Goal: Task Accomplishment & Management: Use online tool/utility

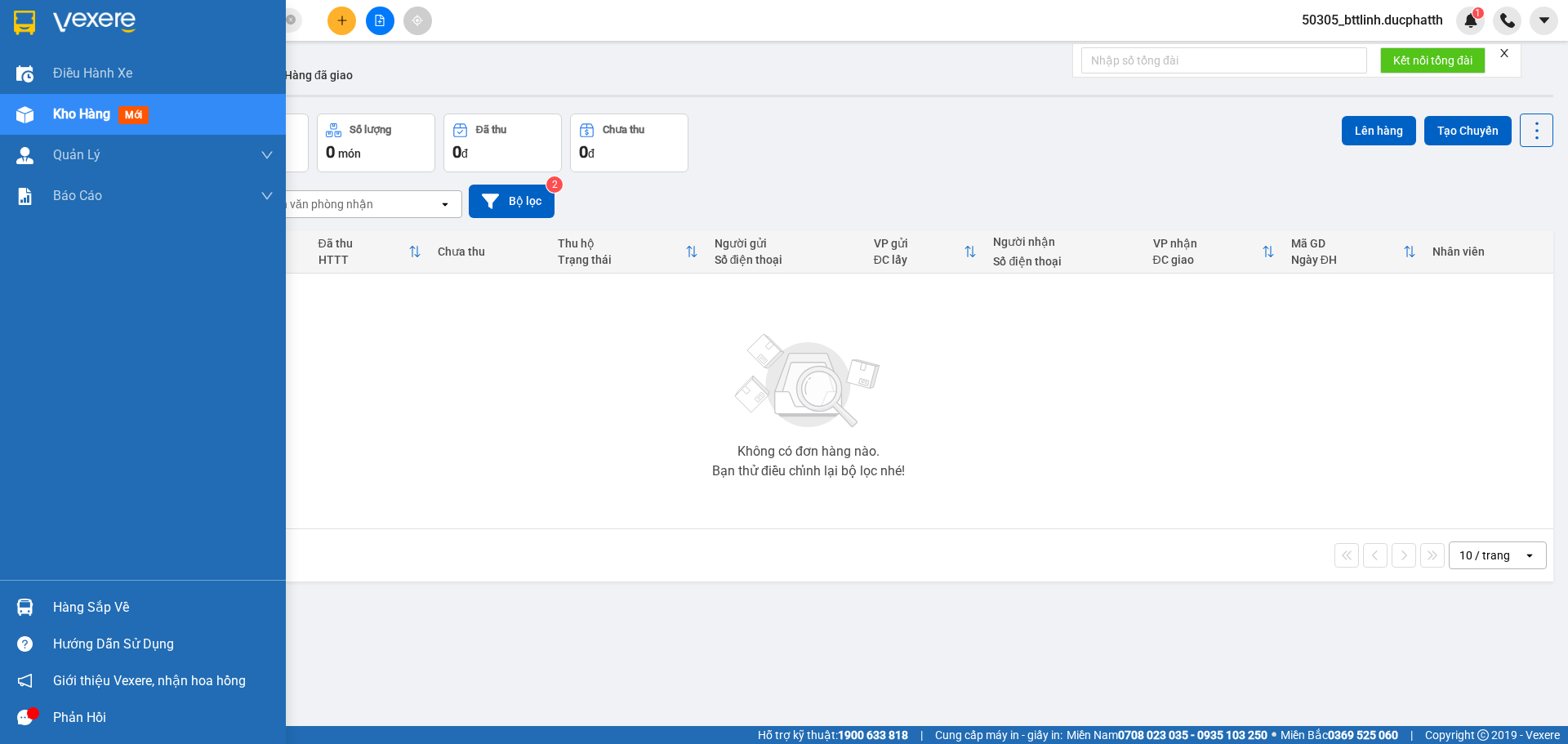
click at [48, 614] on div "Hàng sắp về" at bounding box center [143, 607] width 286 height 36
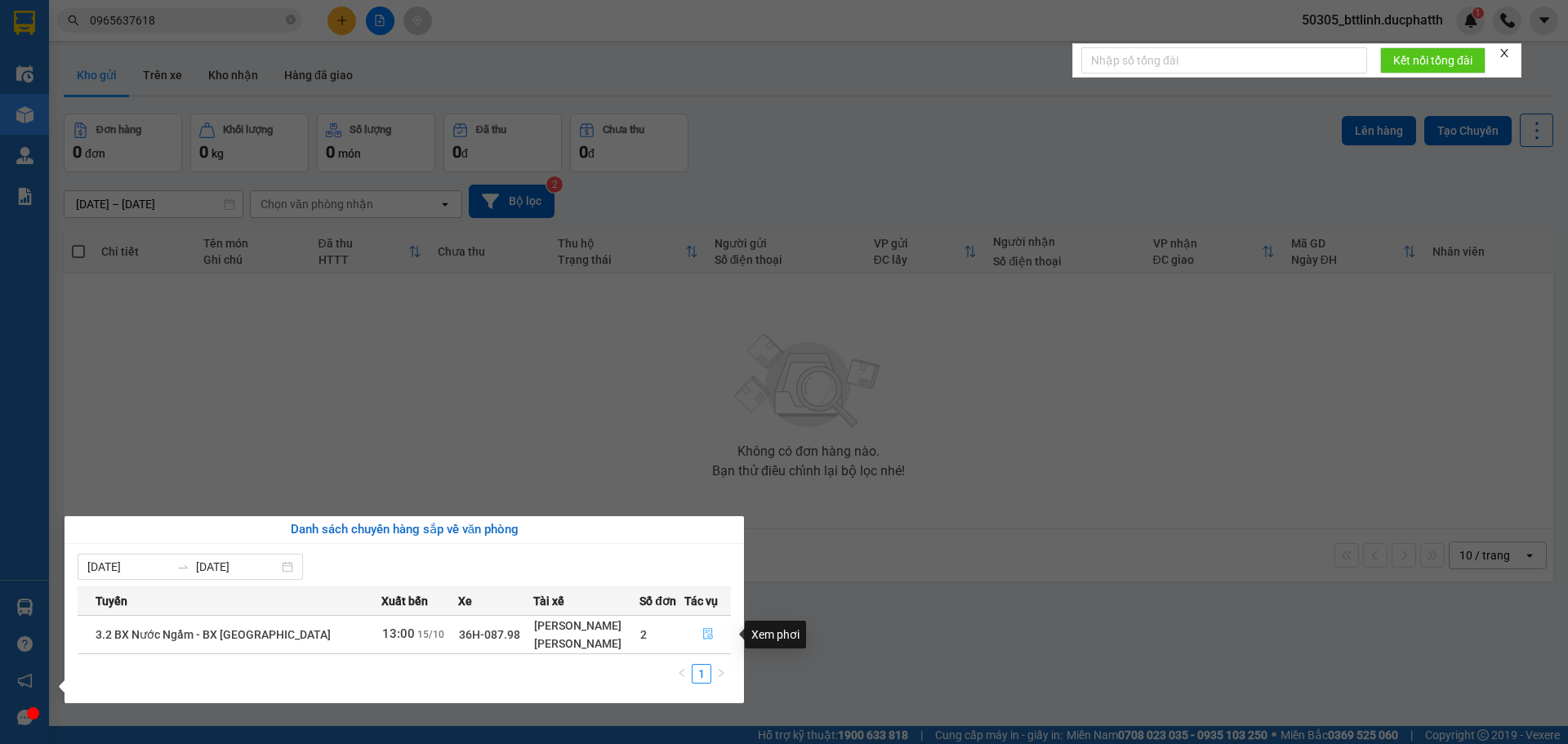
click at [702, 631] on icon "file-done" at bounding box center [707, 633] width 12 height 12
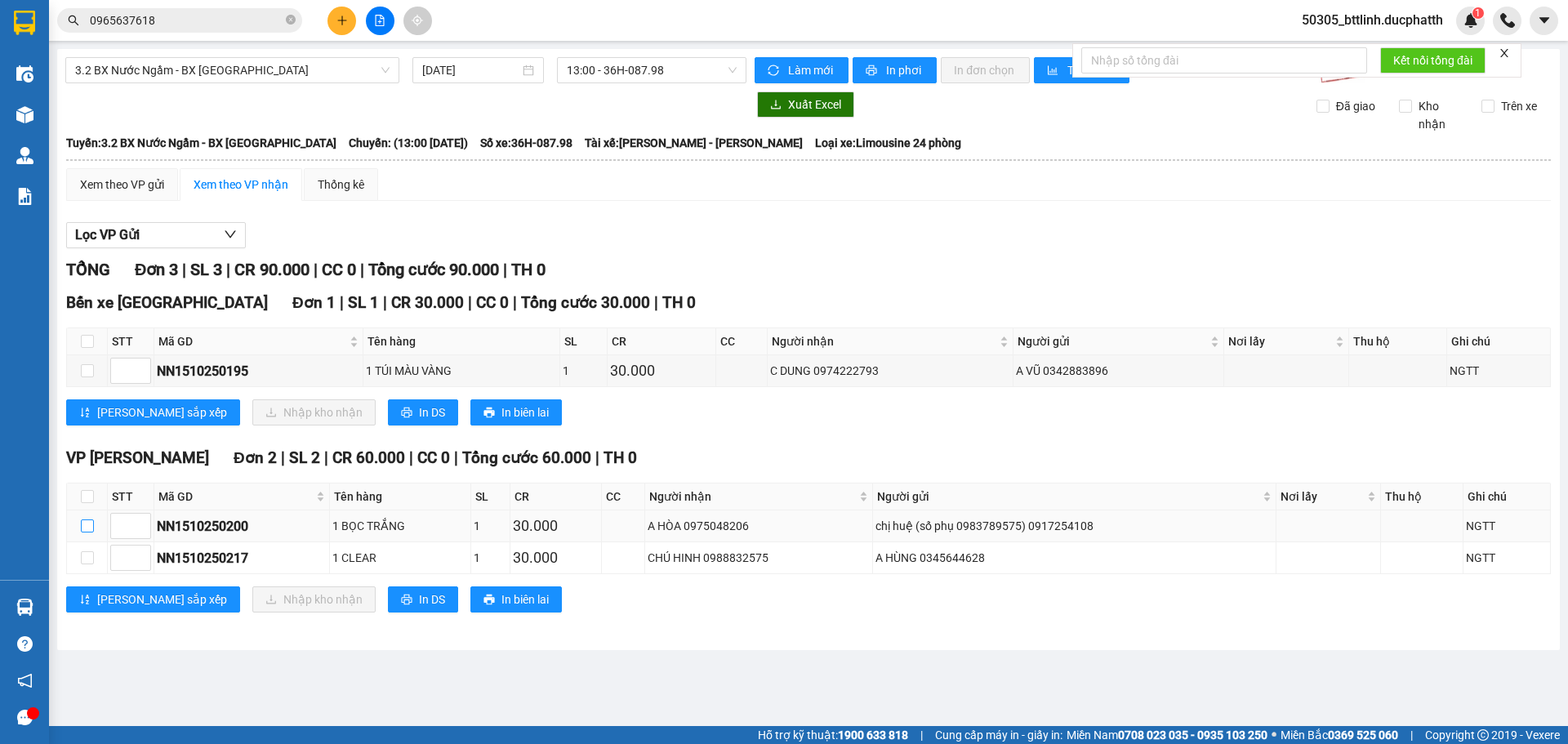
click at [89, 528] on input "checkbox" at bounding box center [87, 526] width 13 height 13
checkbox input "true"
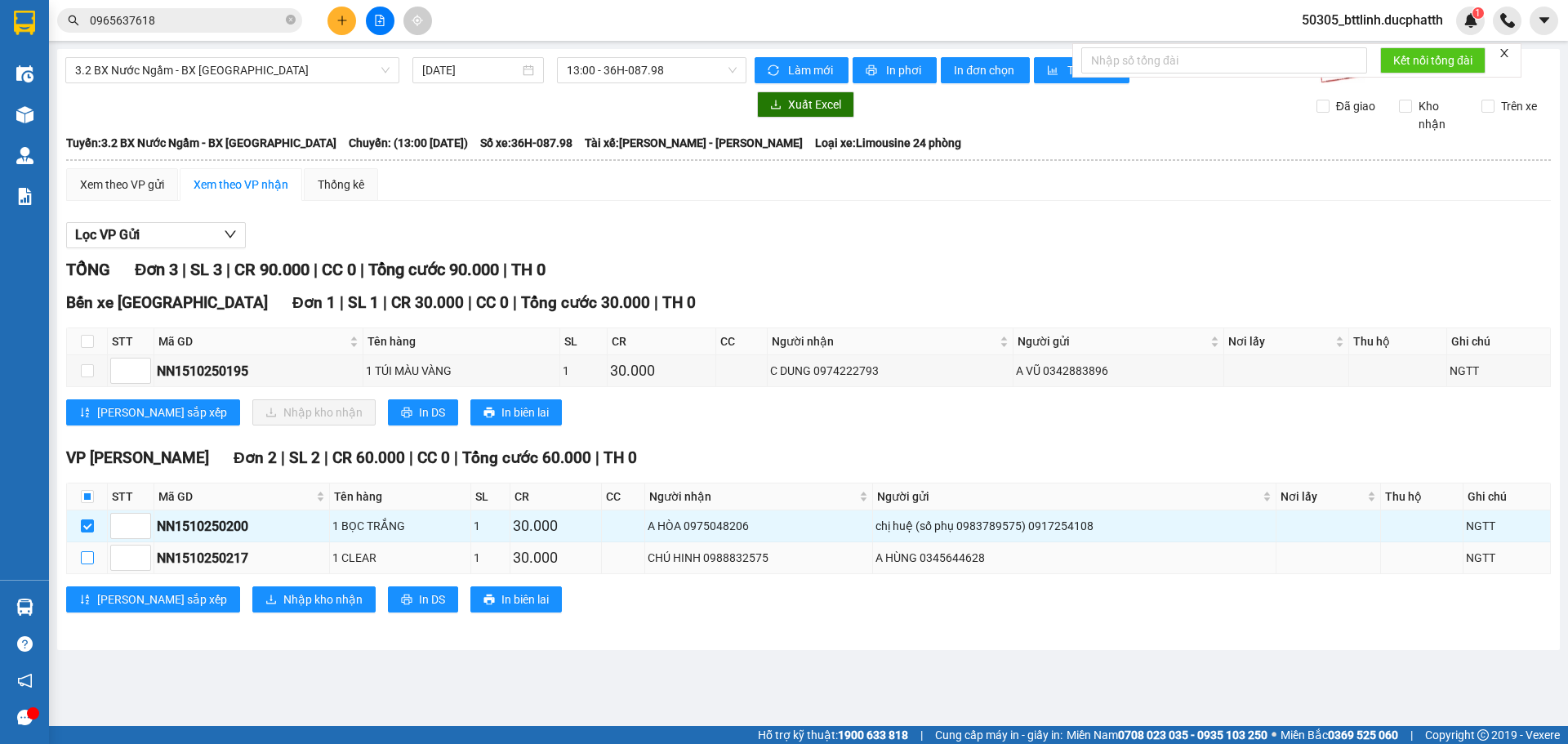
click at [90, 561] on input "checkbox" at bounding box center [87, 557] width 13 height 13
checkbox input "true"
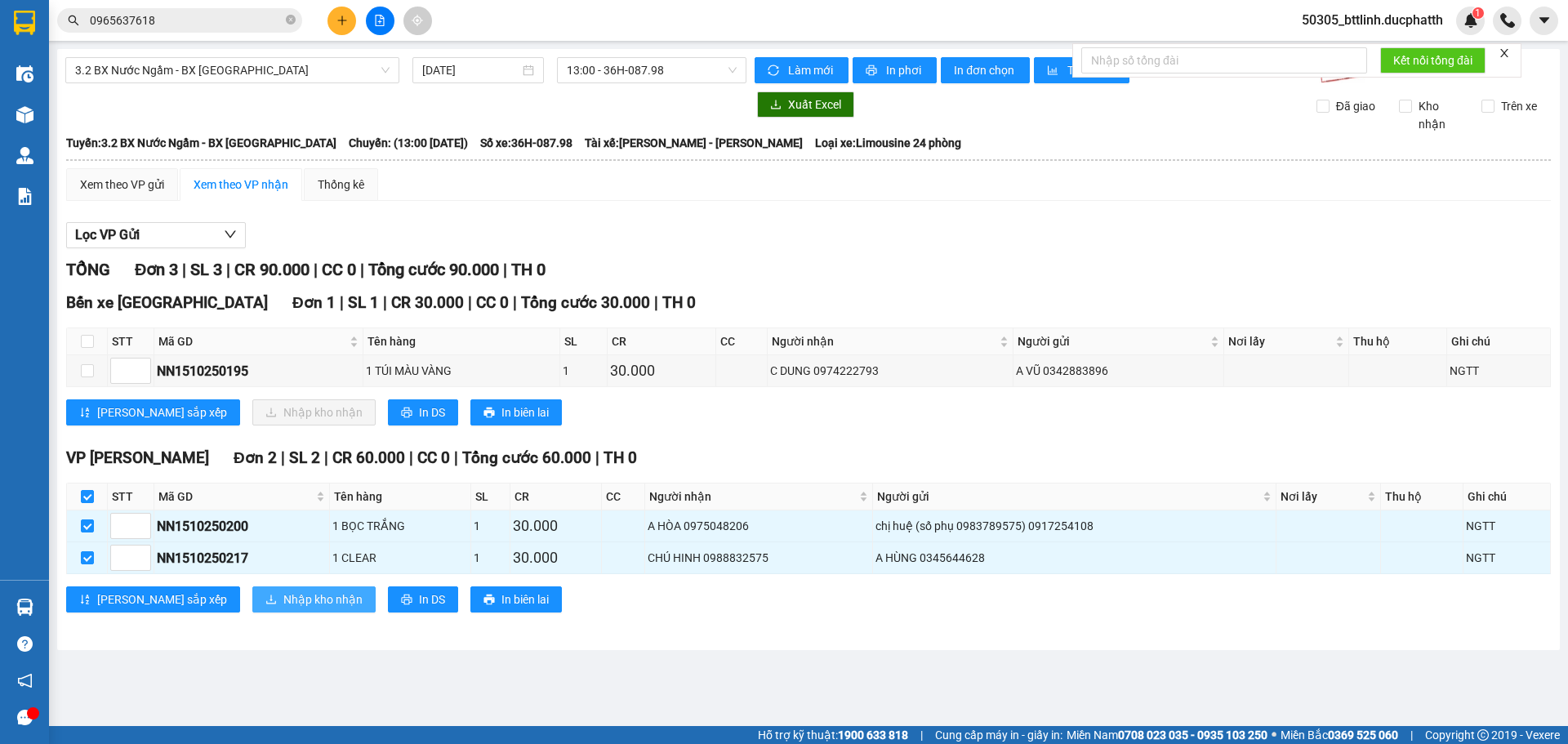
click at [252, 609] on button "Nhập kho nhận" at bounding box center [313, 600] width 123 height 27
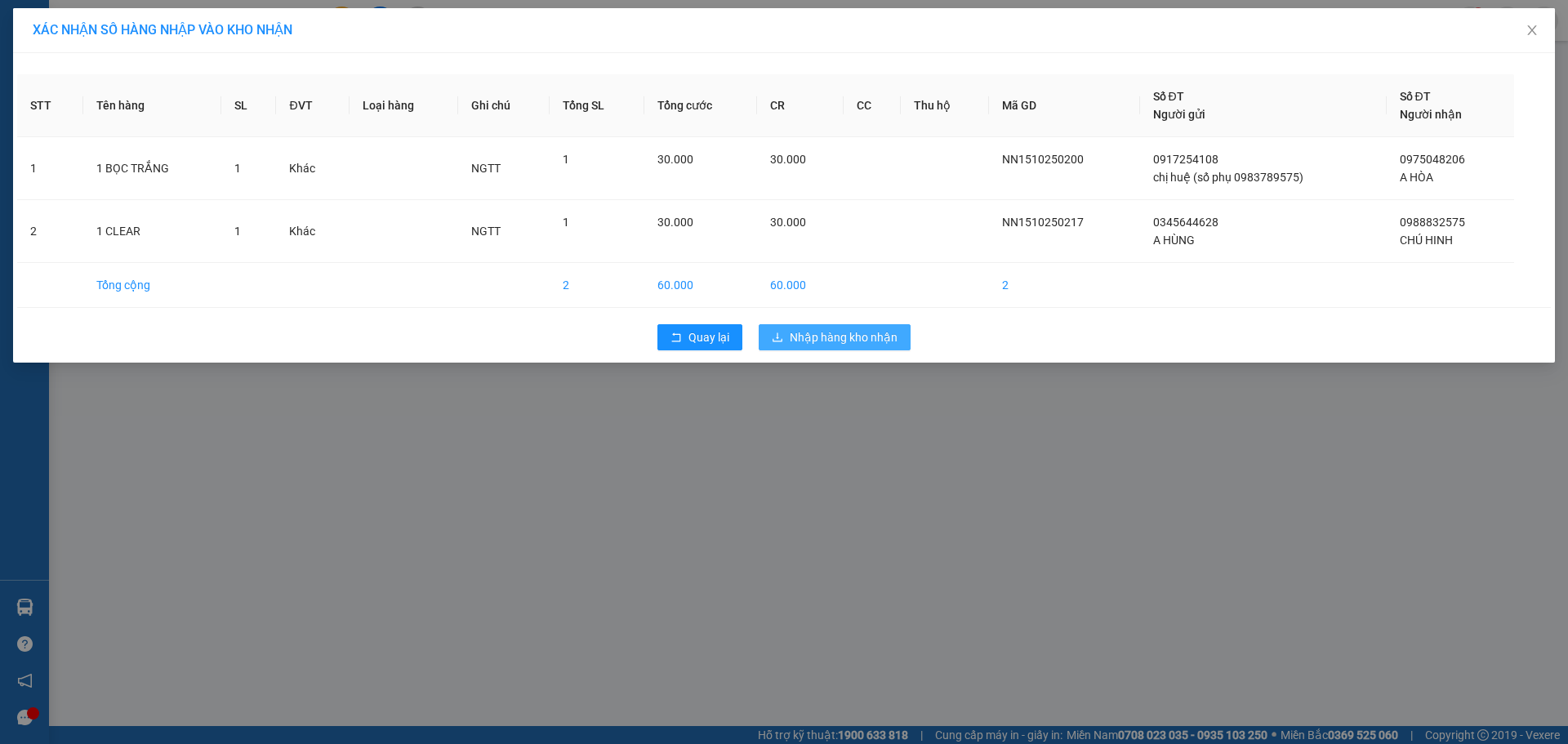
click at [851, 346] on button "Nhập hàng kho nhận" at bounding box center [835, 337] width 152 height 27
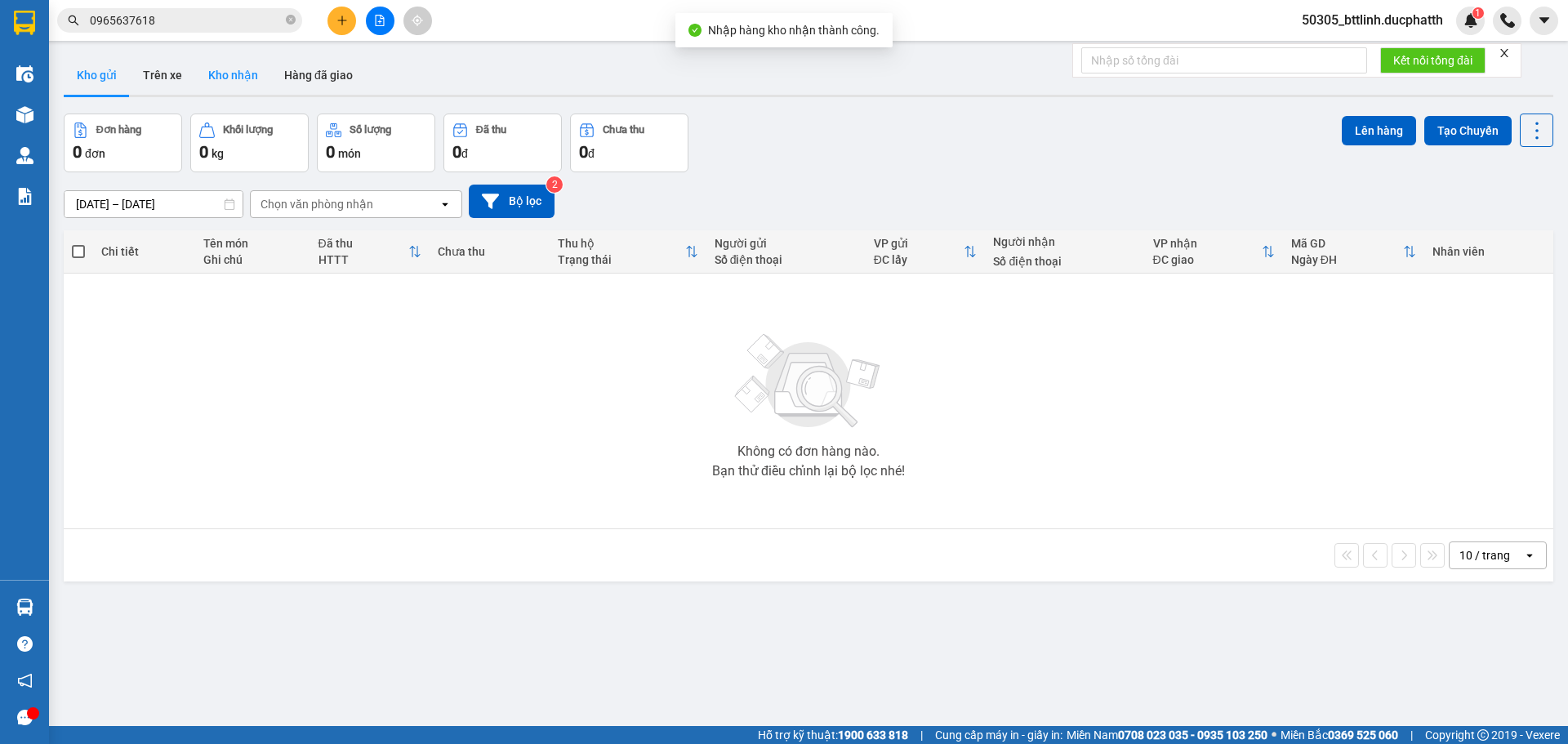
click at [201, 72] on button "Kho nhận" at bounding box center [233, 75] width 76 height 39
